Goal: Transaction & Acquisition: Purchase product/service

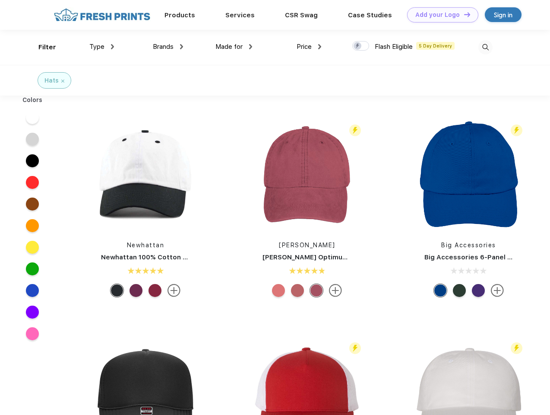
scroll to position [0, 0]
click at [440, 15] on link "Add your Logo Design Tool" at bounding box center [442, 14] width 71 height 15
click at [0, 0] on div "Design Tool" at bounding box center [0, 0] width 0 height 0
click at [464, 14] on link "Add your Logo Design Tool" at bounding box center [442, 14] width 71 height 15
click at [41, 47] on div "Filter" at bounding box center [47, 47] width 18 height 10
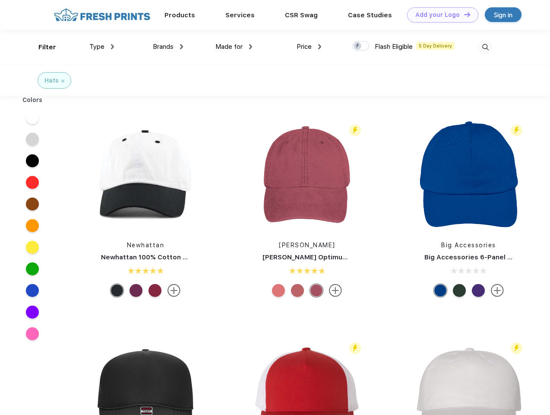
click at [102, 47] on span "Type" at bounding box center [96, 47] width 15 height 8
click at [168, 47] on span "Brands" at bounding box center [163, 47] width 21 height 8
click at [234, 47] on span "Made for" at bounding box center [229, 47] width 27 height 8
click at [309, 47] on span "Price" at bounding box center [304, 47] width 15 height 8
click at [361, 46] on div at bounding box center [361, 46] width 17 height 10
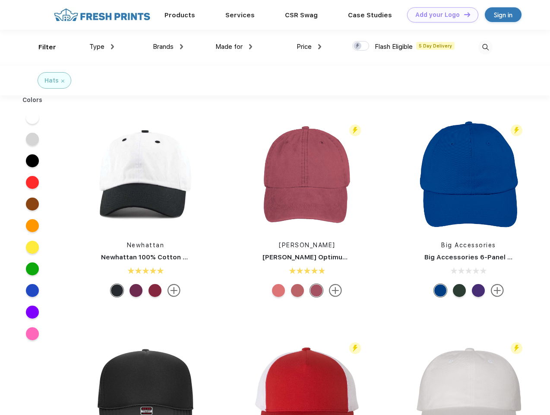
click at [358, 46] on input "checkbox" at bounding box center [356, 44] width 6 height 6
click at [486, 47] on img at bounding box center [486, 47] width 14 height 14
